Goal: Information Seeking & Learning: Find specific fact

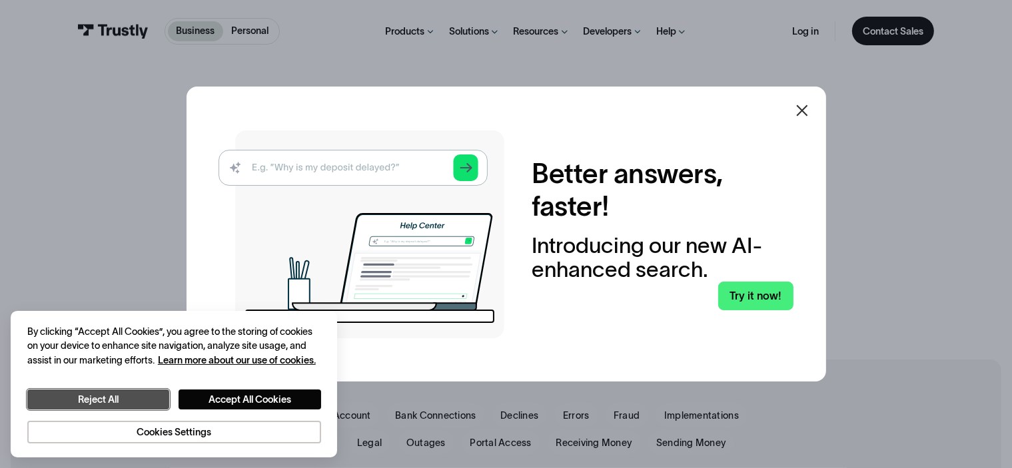
click at [145, 406] on button "Reject All" at bounding box center [98, 400] width 142 height 21
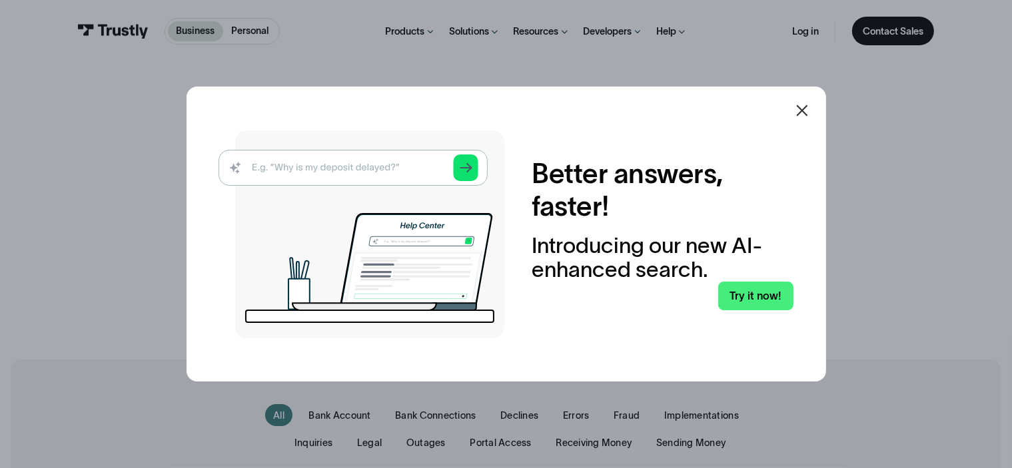
click at [807, 105] on icon at bounding box center [801, 110] width 11 height 11
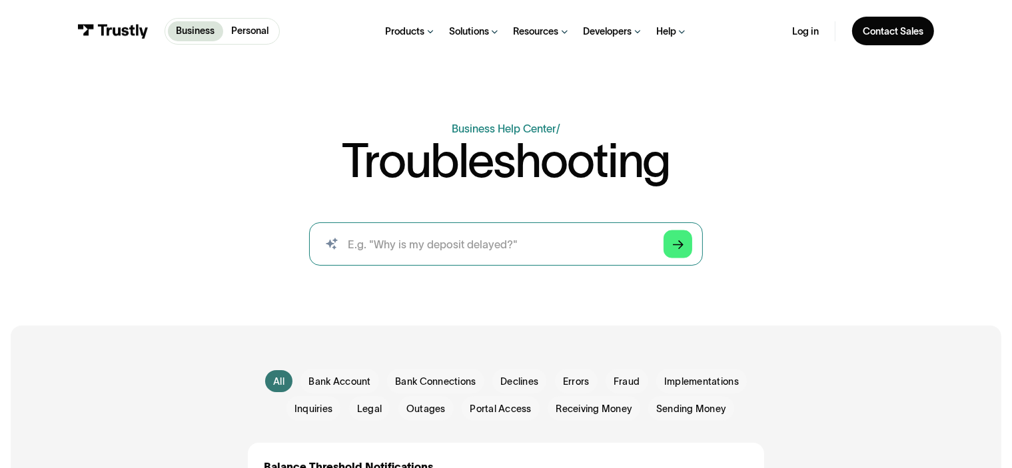
scroll to position [67, 0]
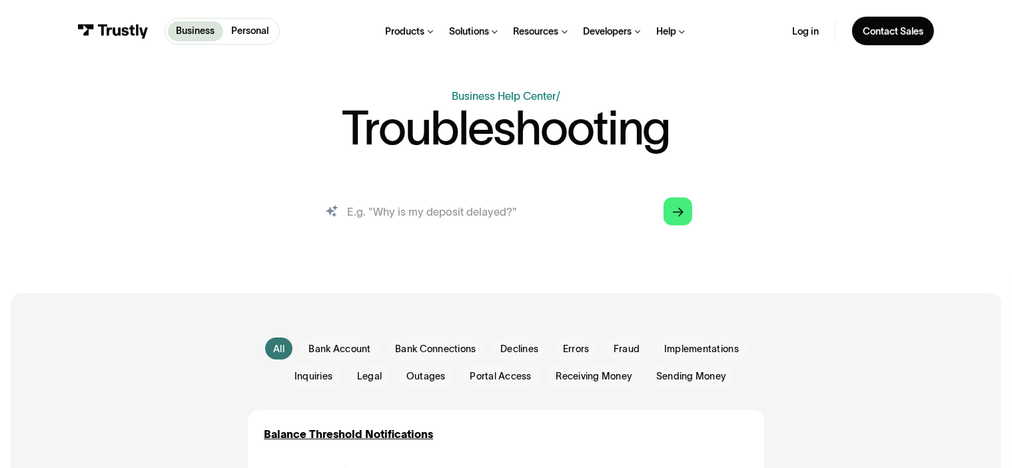
click at [535, 223] on input "search" at bounding box center [506, 211] width 394 height 43
type input "routing number cannot be used at this moment"
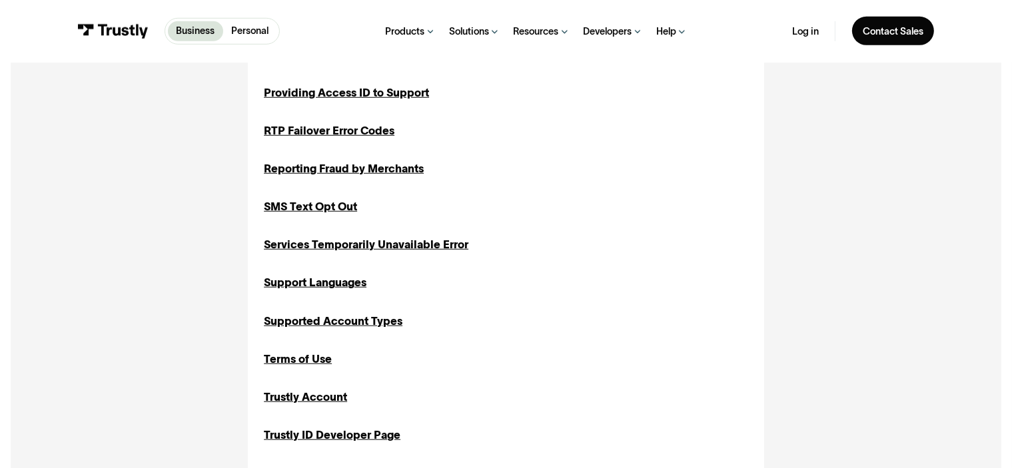
scroll to position [1066, 0]
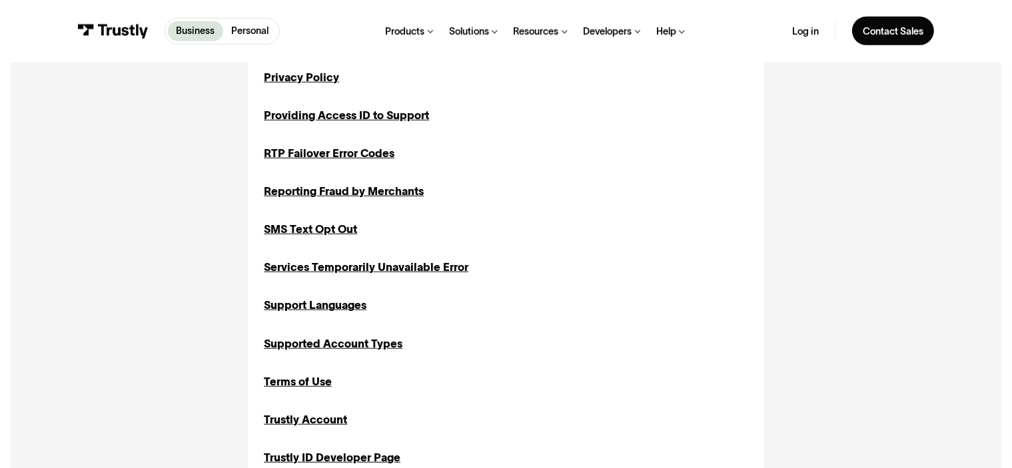
click at [269, 23] on link "Personal" at bounding box center [249, 31] width 53 height 20
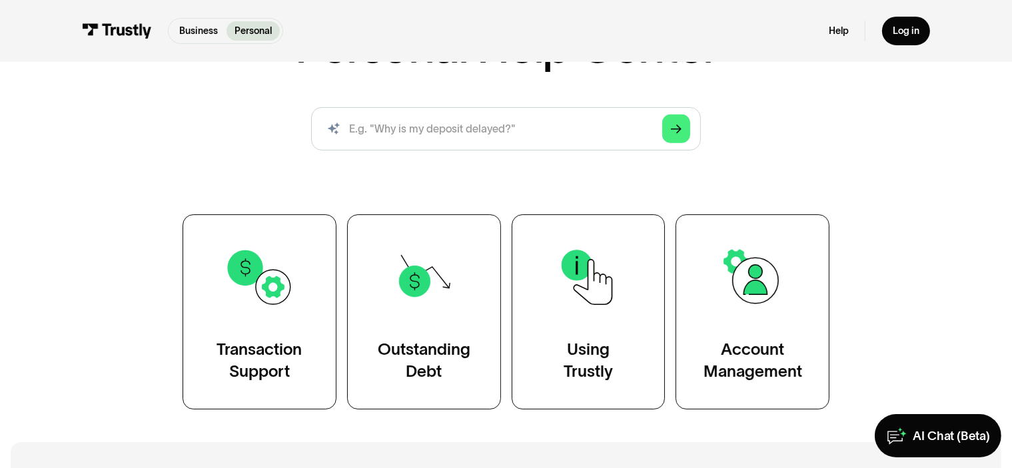
scroll to position [200, 0]
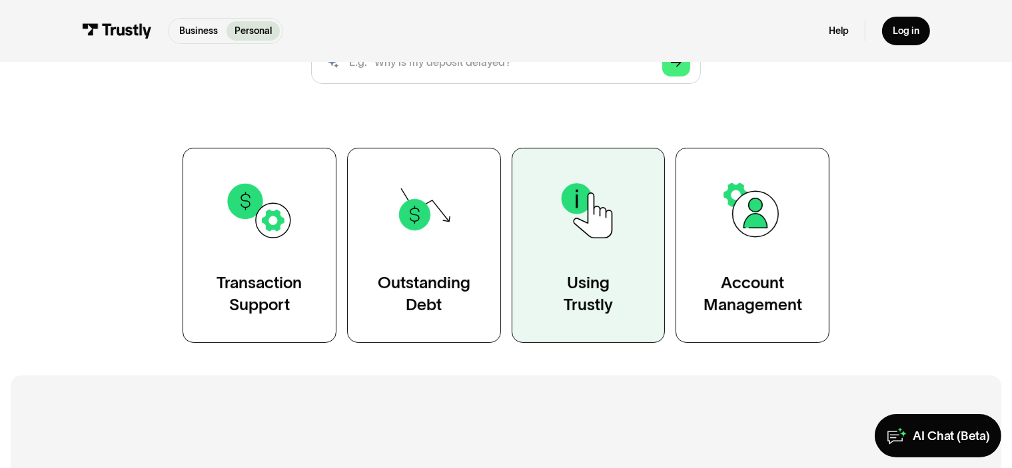
click at [619, 272] on link "Using Trustly" at bounding box center [589, 245] width 154 height 195
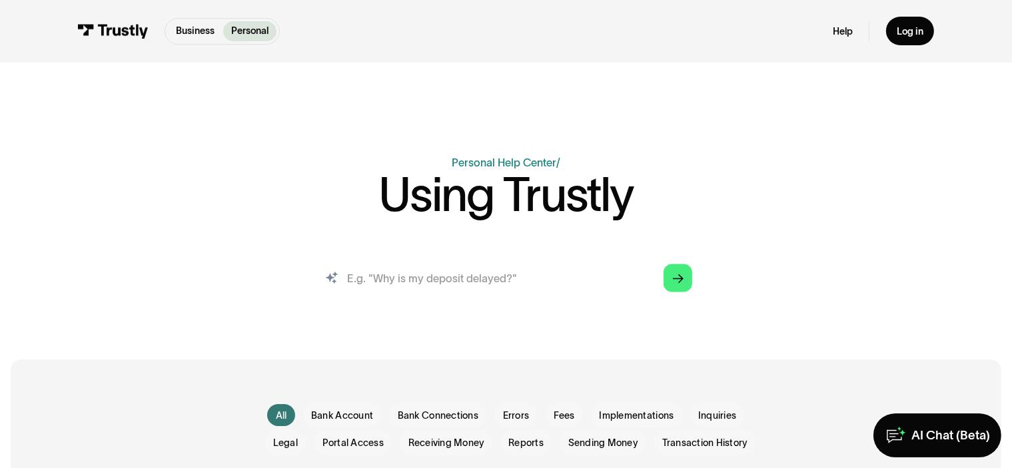
click at [452, 287] on input "search" at bounding box center [506, 277] width 394 height 43
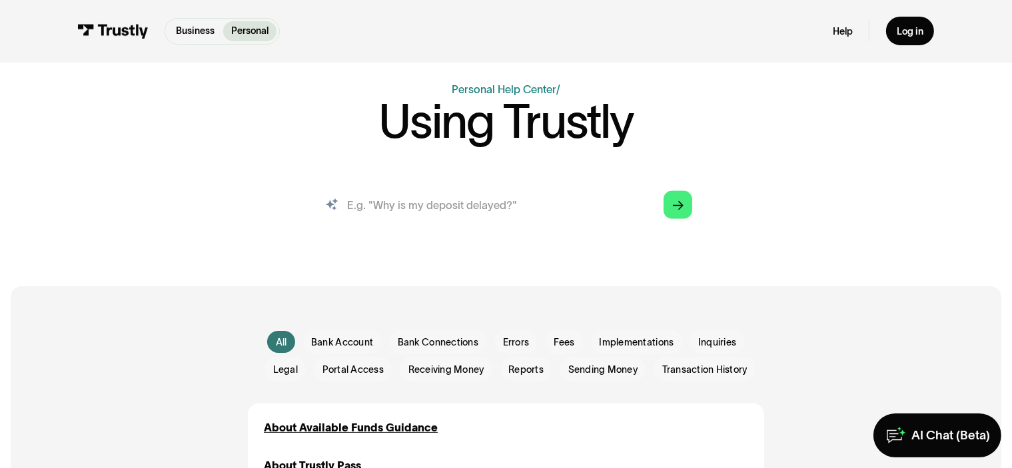
scroll to position [67, 0]
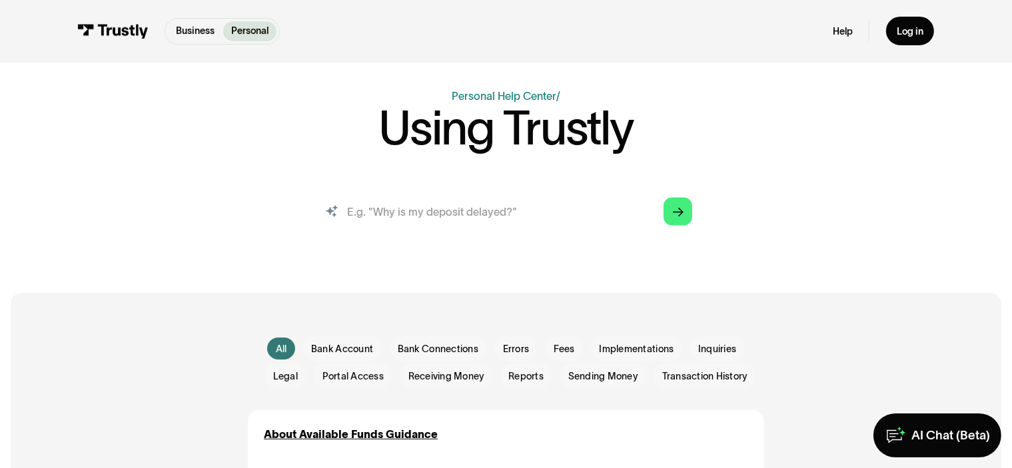
click at [438, 218] on input "search" at bounding box center [506, 211] width 394 height 43
type input "routing number cannot be used at this moment"
click at [678, 212] on icon "Arrow Right" at bounding box center [678, 211] width 11 height 11
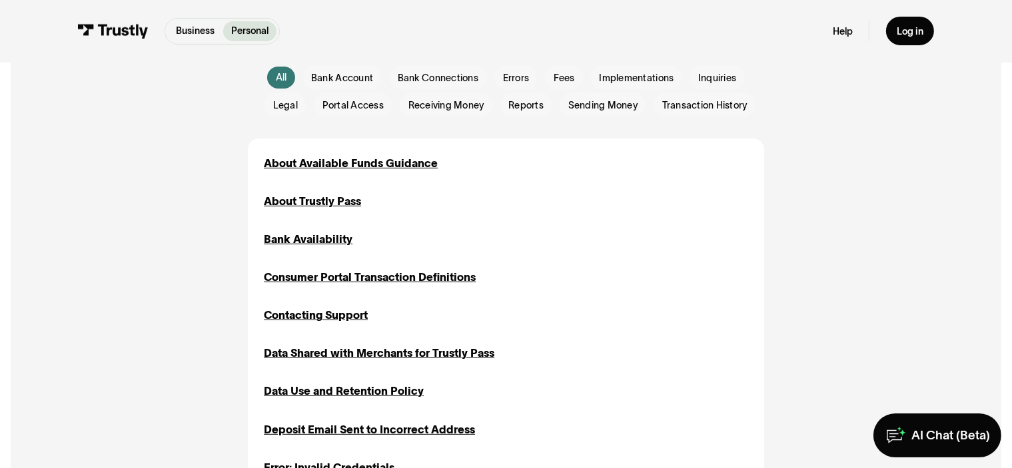
scroll to position [466, 0]
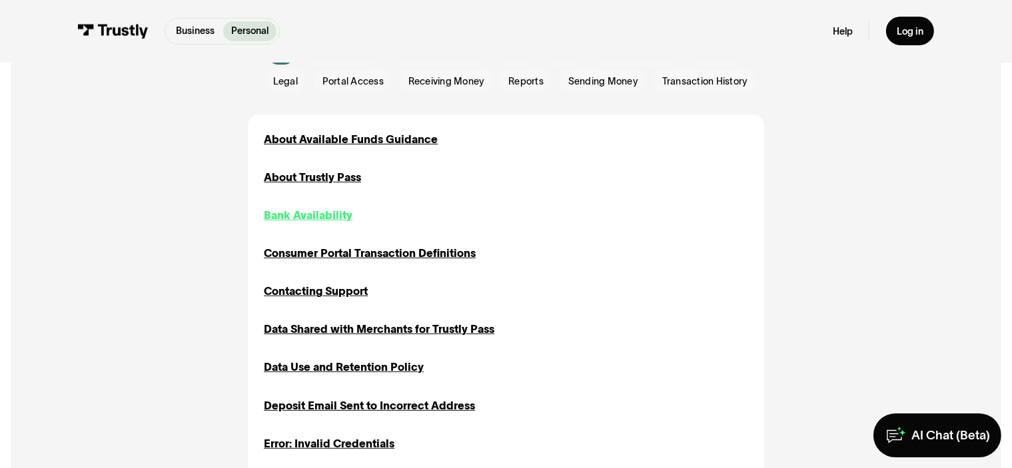
click at [314, 220] on div "Bank Availability" at bounding box center [308, 215] width 89 height 17
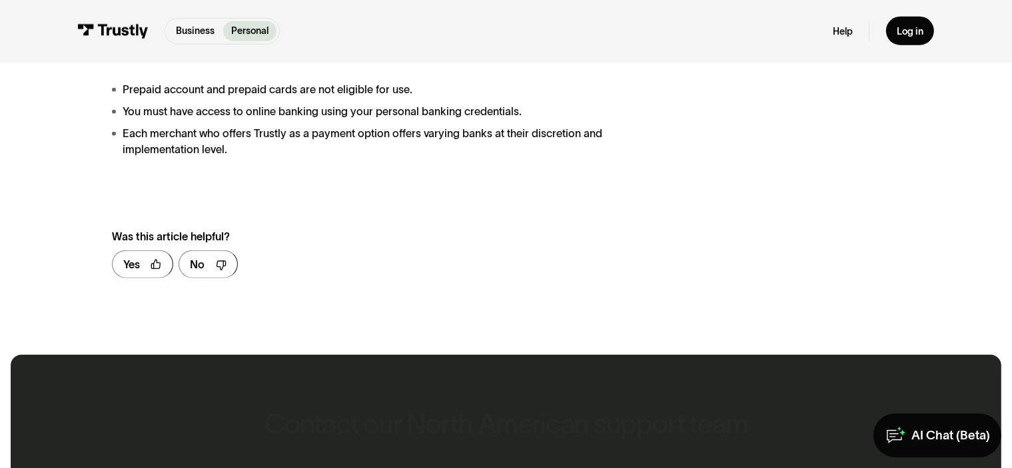
scroll to position [1465, 0]
